Goal: Task Accomplishment & Management: Use online tool/utility

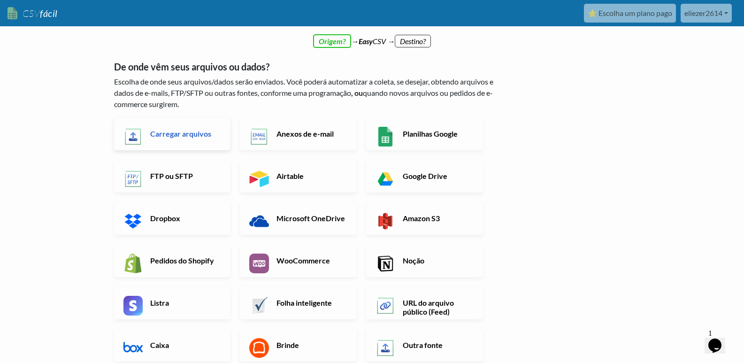
click at [201, 132] on font "Carregar arquivos" at bounding box center [180, 133] width 61 height 9
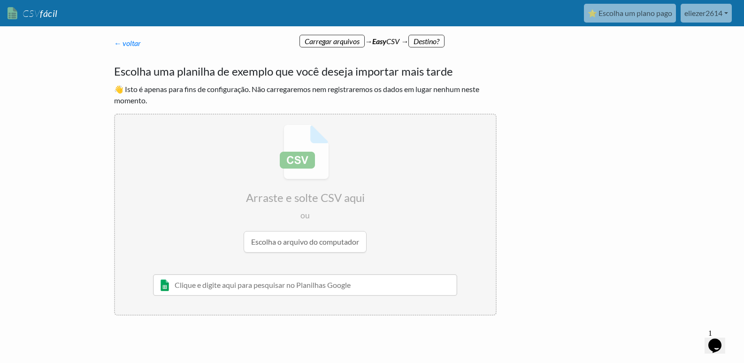
click at [302, 246] on input "file" at bounding box center [305, 189] width 381 height 148
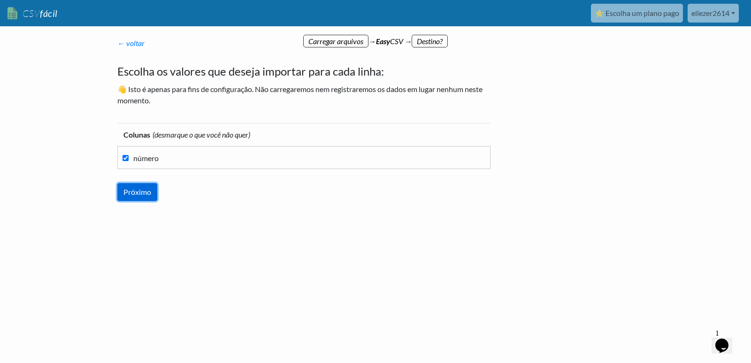
click at [142, 191] on input "Próximo" at bounding box center [137, 192] width 40 height 18
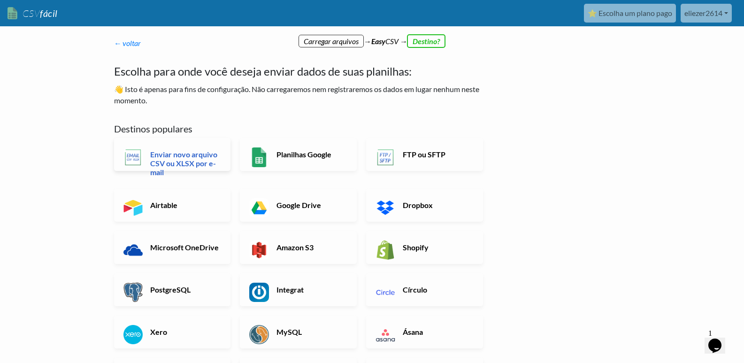
click at [191, 157] on font "Enviar novo arquivo CSV ou XLSX por e-mail" at bounding box center [183, 163] width 67 height 27
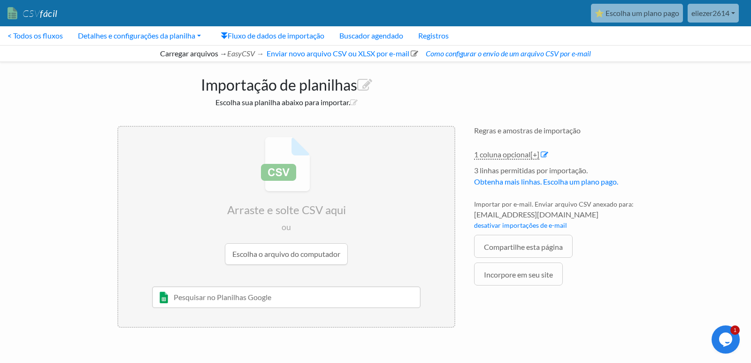
click at [267, 254] on input "file" at bounding box center [286, 201] width 336 height 148
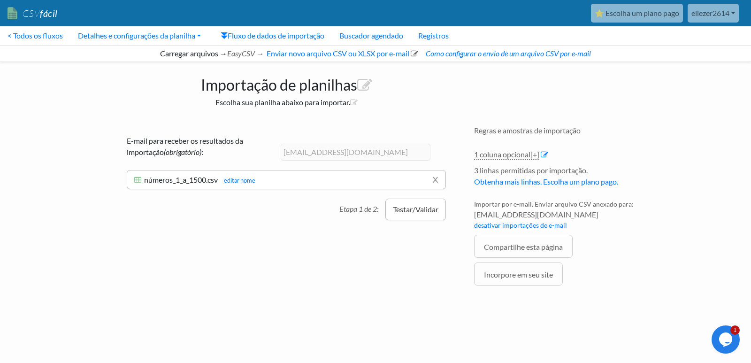
click at [407, 208] on font "Testar/Validar" at bounding box center [416, 209] width 46 height 9
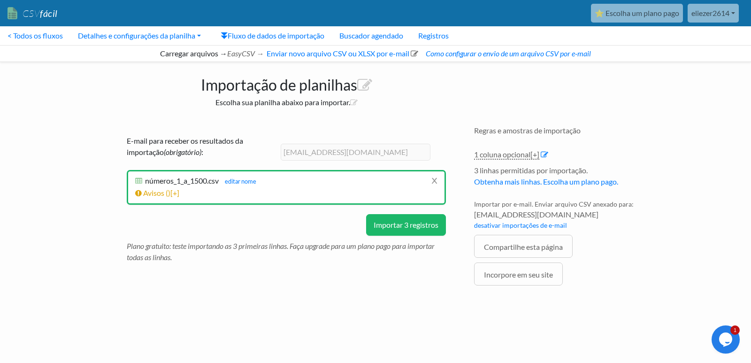
click at [401, 223] on font "Importar 3 registros" at bounding box center [406, 224] width 65 height 9
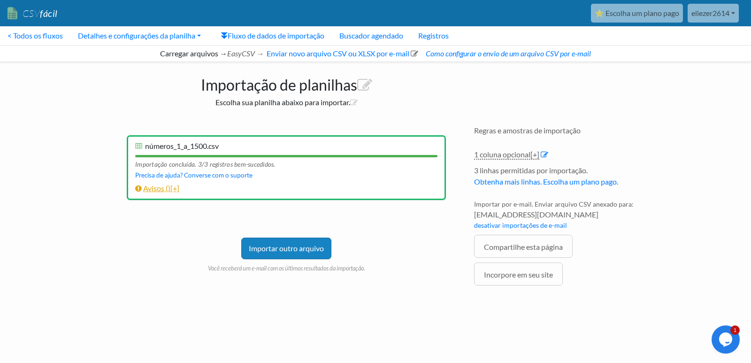
click at [155, 191] on font "Avisos (" at bounding box center [155, 188] width 25 height 9
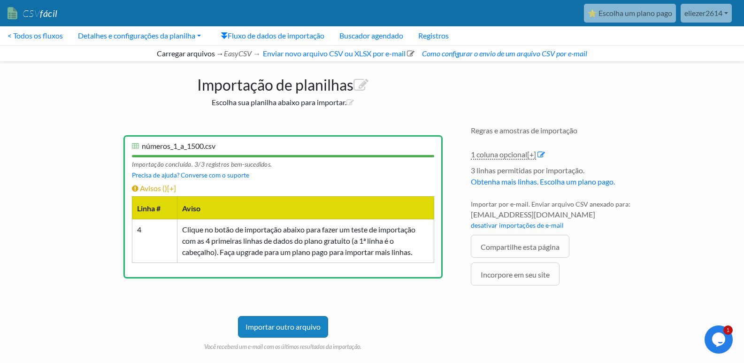
scroll to position [22, 0]
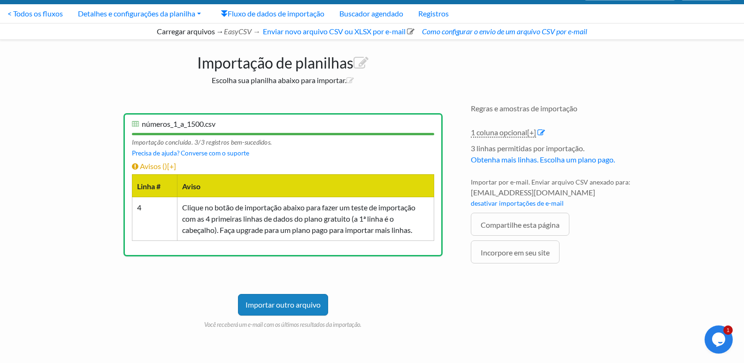
click at [194, 125] on font "números_1_a_1500.csv" at bounding box center [179, 123] width 74 height 9
click at [311, 67] on font "Importação de planilhas" at bounding box center [275, 63] width 156 height 18
click at [309, 81] on font "Escolha sua planilha abaixo para importar." at bounding box center [279, 80] width 135 height 9
click at [512, 55] on div "Importação de planilhas Escolha sua planilha abaixo para importar. Arraste e so…" at bounding box center [372, 197] width 535 height 315
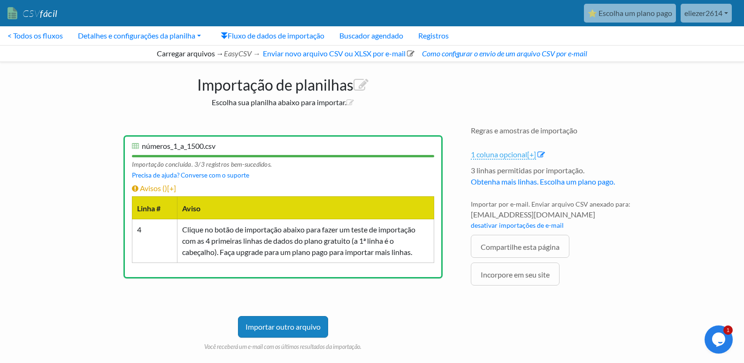
click at [507, 155] on font "1 coluna opcional" at bounding box center [499, 154] width 56 height 9
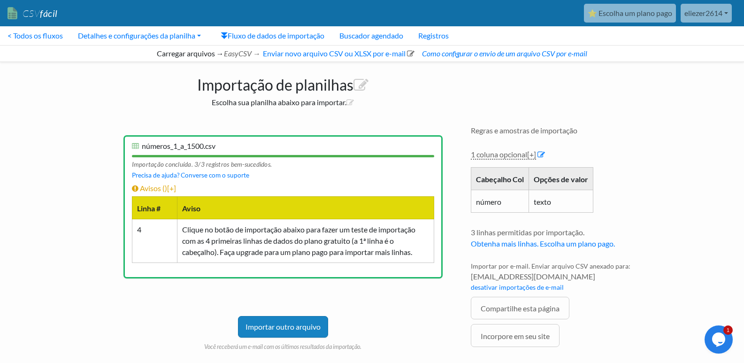
click at [489, 204] on font "número" at bounding box center [488, 201] width 25 height 9
drag, startPoint x: 476, startPoint y: 204, endPoint x: 503, endPoint y: 203, distance: 26.8
click at [476, 204] on font "número" at bounding box center [488, 201] width 25 height 9
click at [554, 202] on td "texto" at bounding box center [560, 201] width 64 height 23
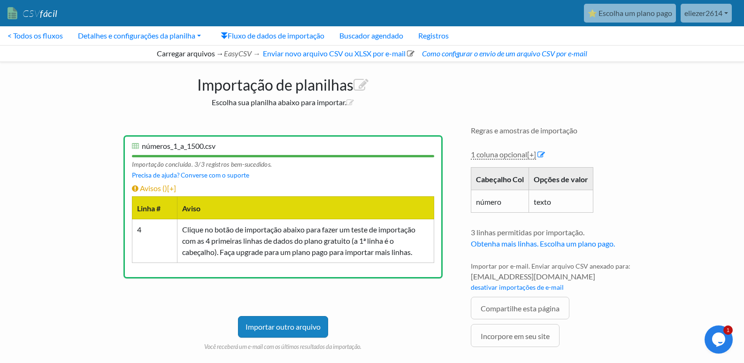
click at [482, 185] on th "Cabeçalho Col" at bounding box center [500, 178] width 58 height 23
click at [488, 179] on font "Cabeçalho Col" at bounding box center [500, 179] width 48 height 9
click at [500, 203] on font "número" at bounding box center [488, 201] width 25 height 9
click at [542, 154] on icon at bounding box center [541, 155] width 8 height 8
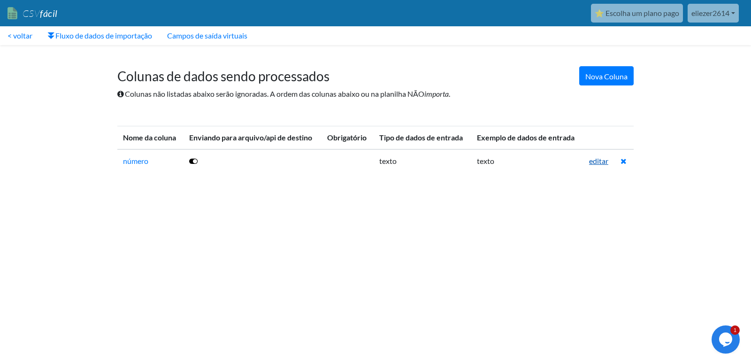
click at [599, 162] on font "editar" at bounding box center [598, 160] width 19 height 9
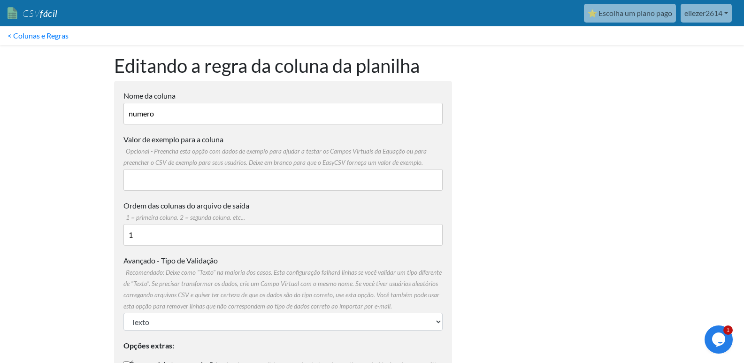
scroll to position [115, 0]
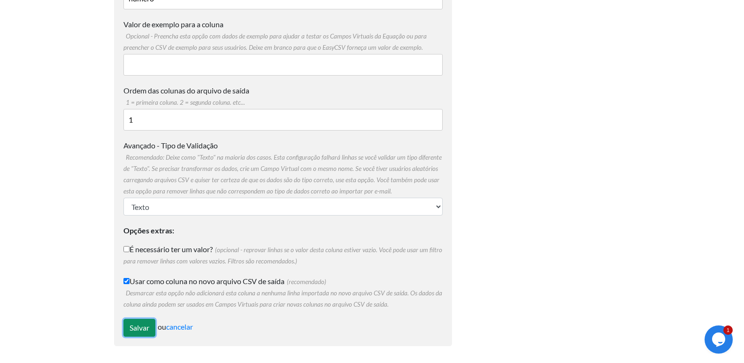
click at [145, 324] on input "Salvar" at bounding box center [139, 328] width 32 height 18
type input "Save"
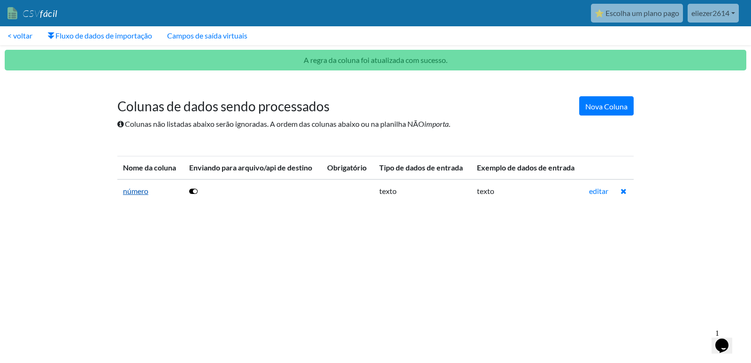
click at [138, 190] on font "número" at bounding box center [135, 190] width 25 height 9
